Goal: Find contact information: Find contact information

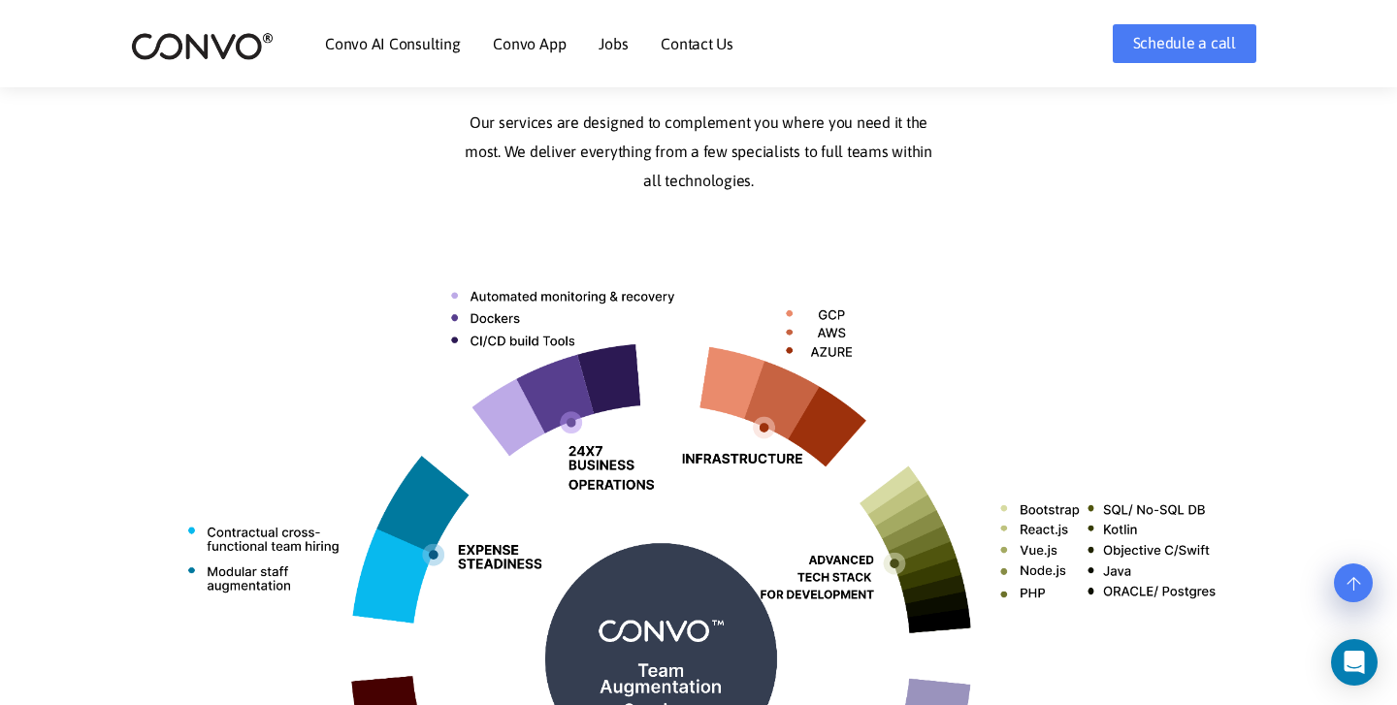
scroll to position [534, 0]
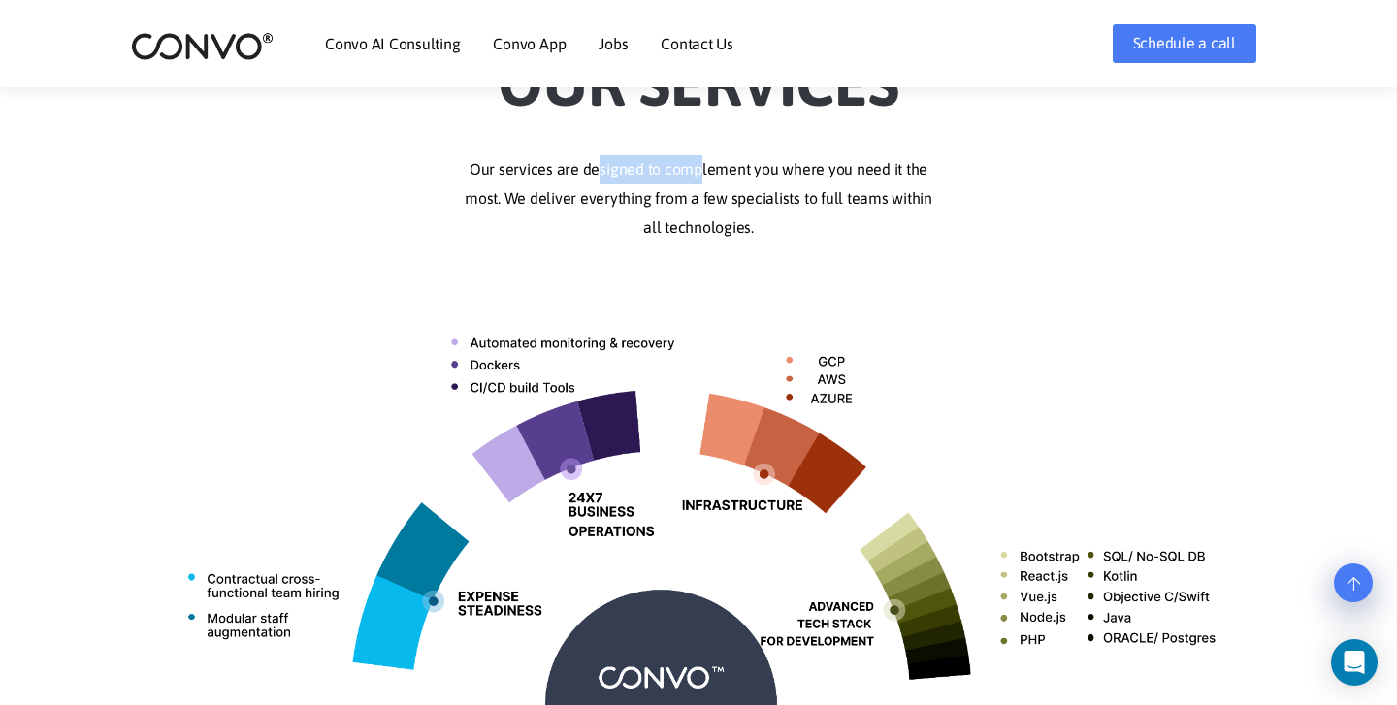
drag, startPoint x: 593, startPoint y: 156, endPoint x: 690, endPoint y: 160, distance: 97.1
click at [690, 160] on p "Our services are designed to complement you where you need it the most. We deli…" at bounding box center [698, 198] width 1077 height 87
click at [690, 159] on p "Our services are designed to complement you where you need it the most. We deli…" at bounding box center [698, 198] width 1077 height 87
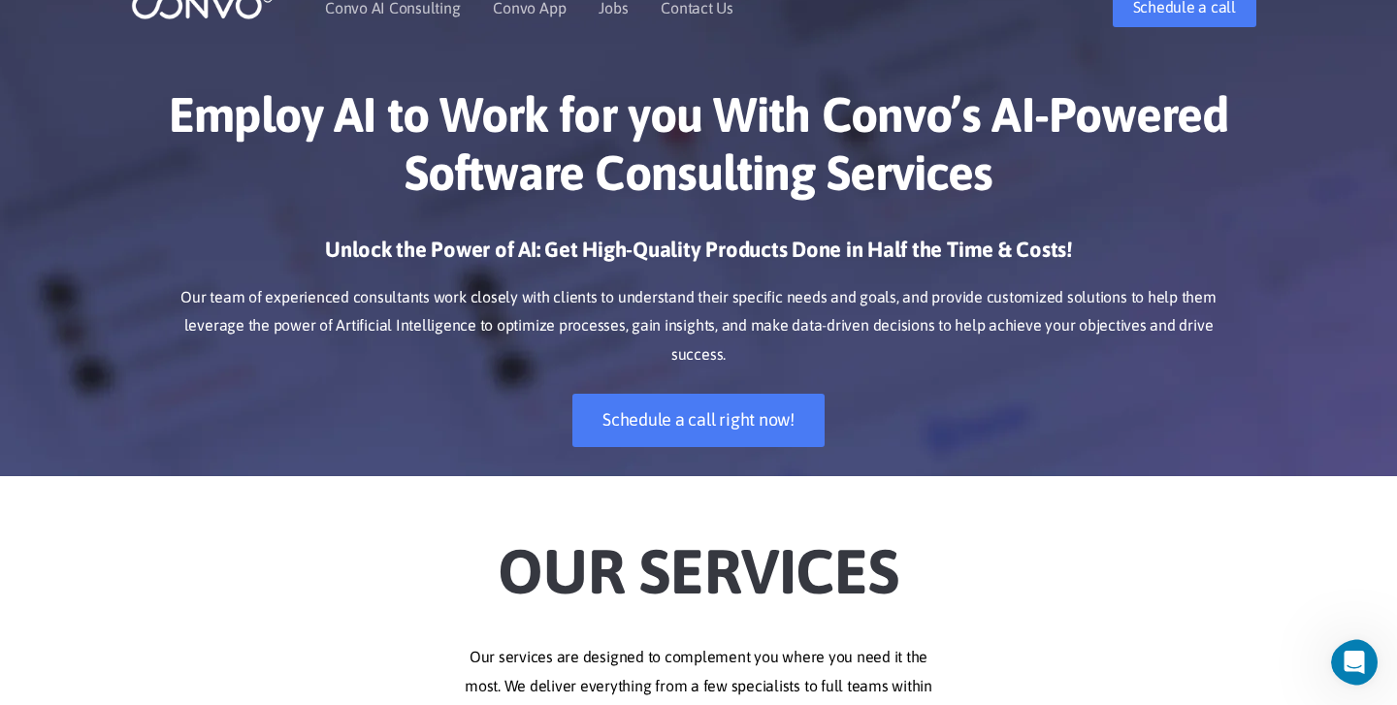
scroll to position [0, 0]
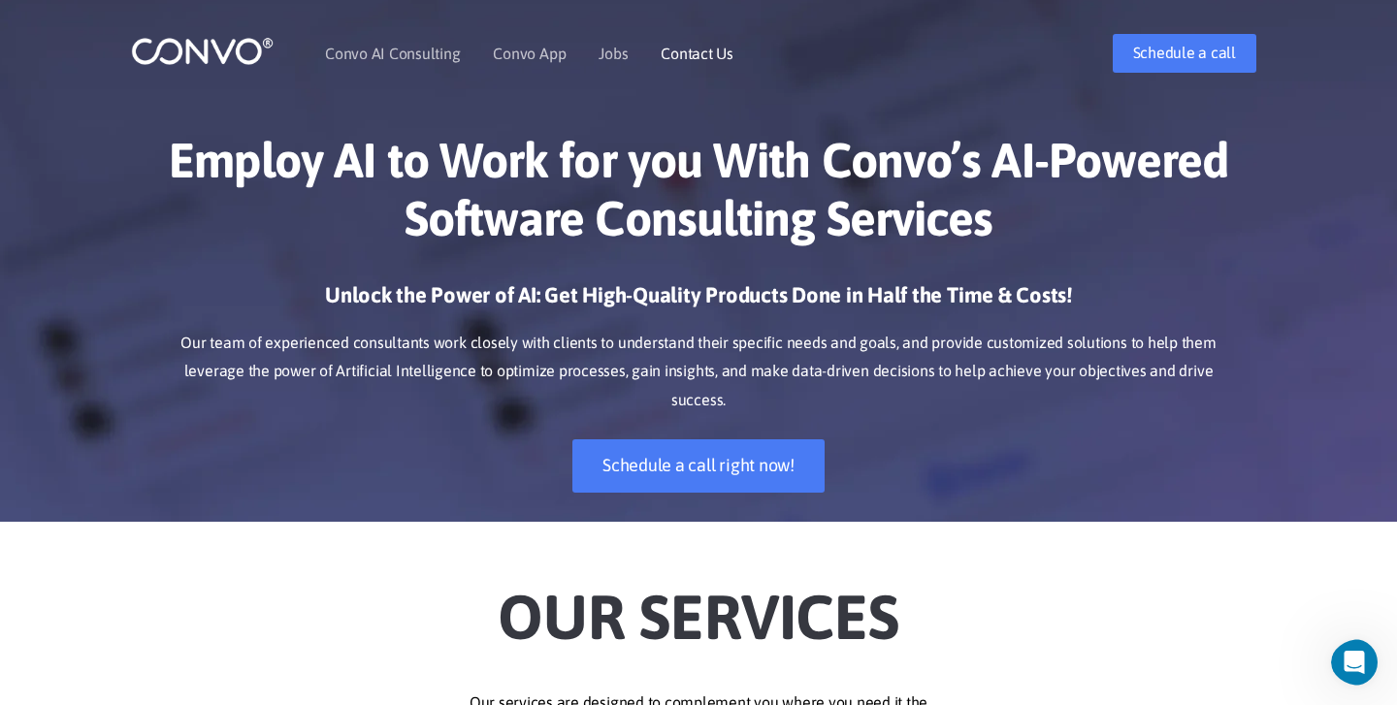
click at [678, 58] on link "Contact Us" at bounding box center [697, 54] width 73 height 16
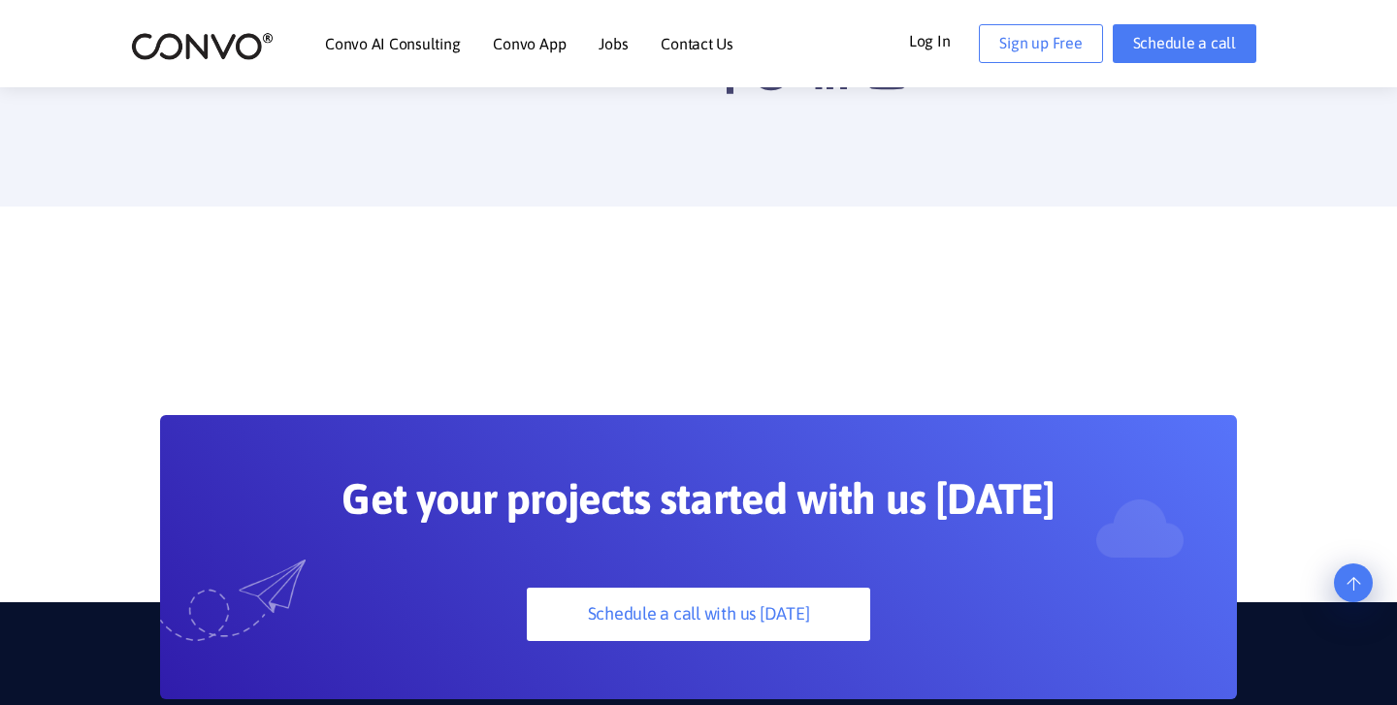
scroll to position [1620, 0]
